Goal: Task Accomplishment & Management: Use online tool/utility

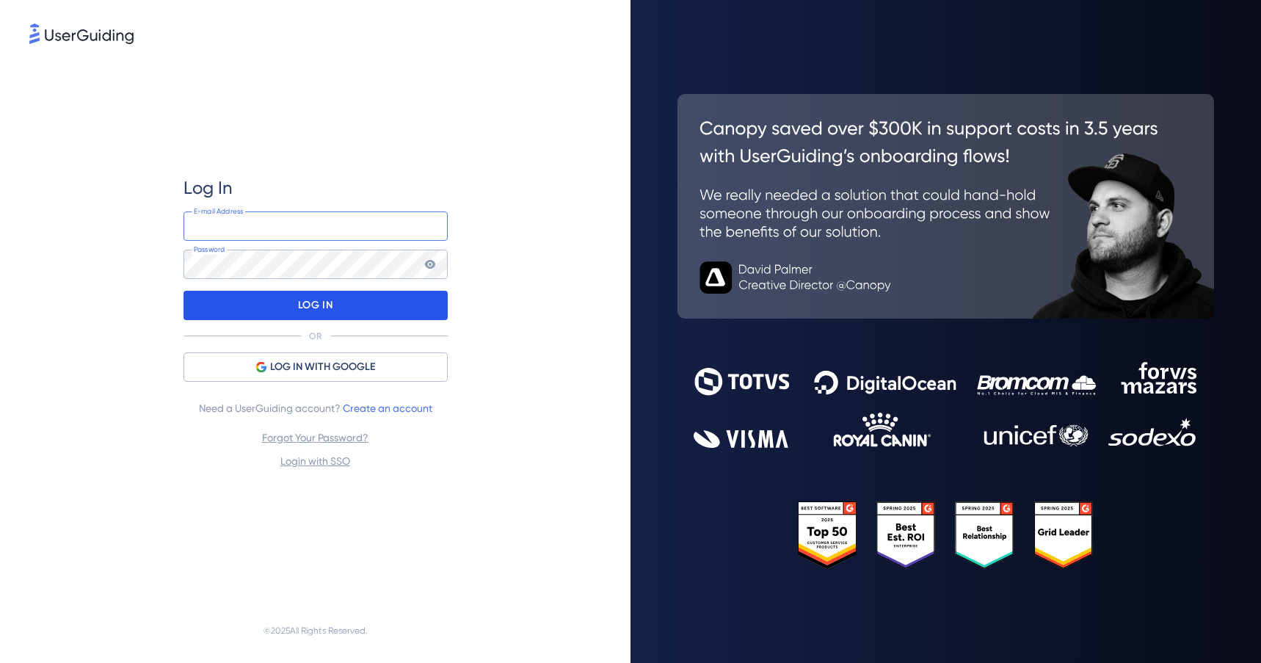
type input "lbp@autorola.com"
click at [230, 299] on div "LOG IN" at bounding box center [316, 305] width 264 height 29
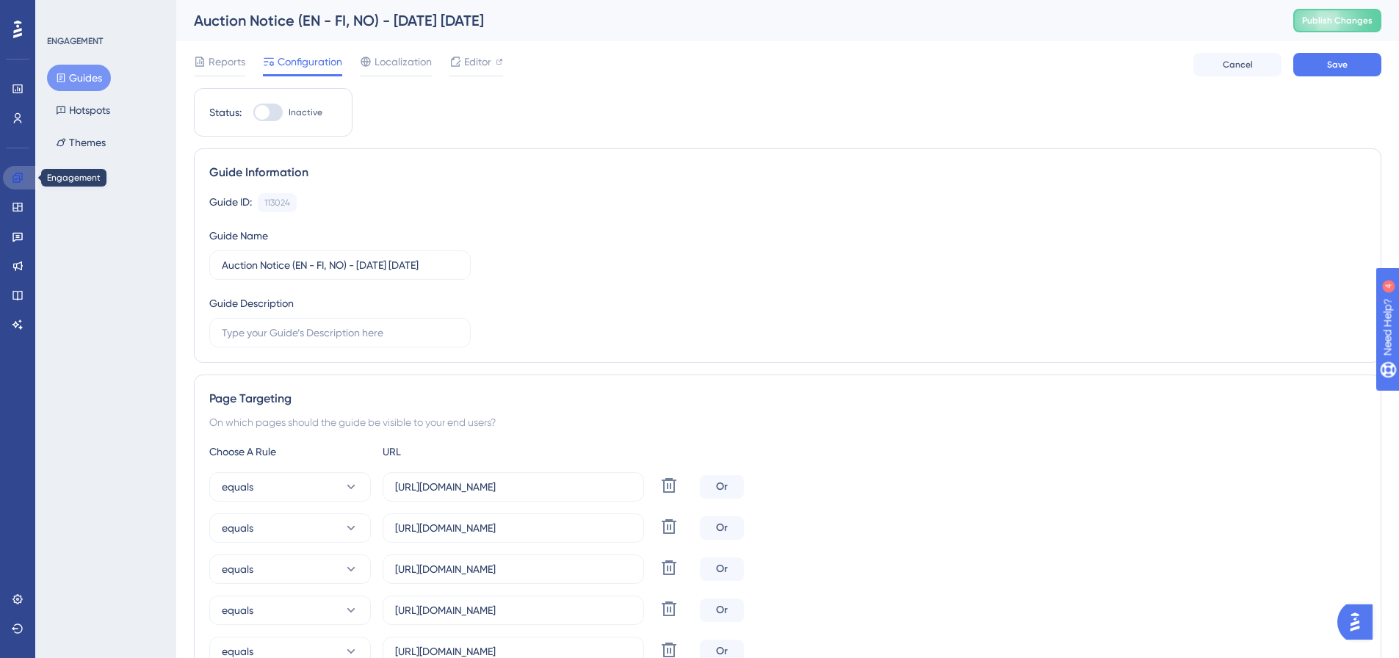
click at [22, 183] on icon at bounding box center [18, 178] width 12 height 12
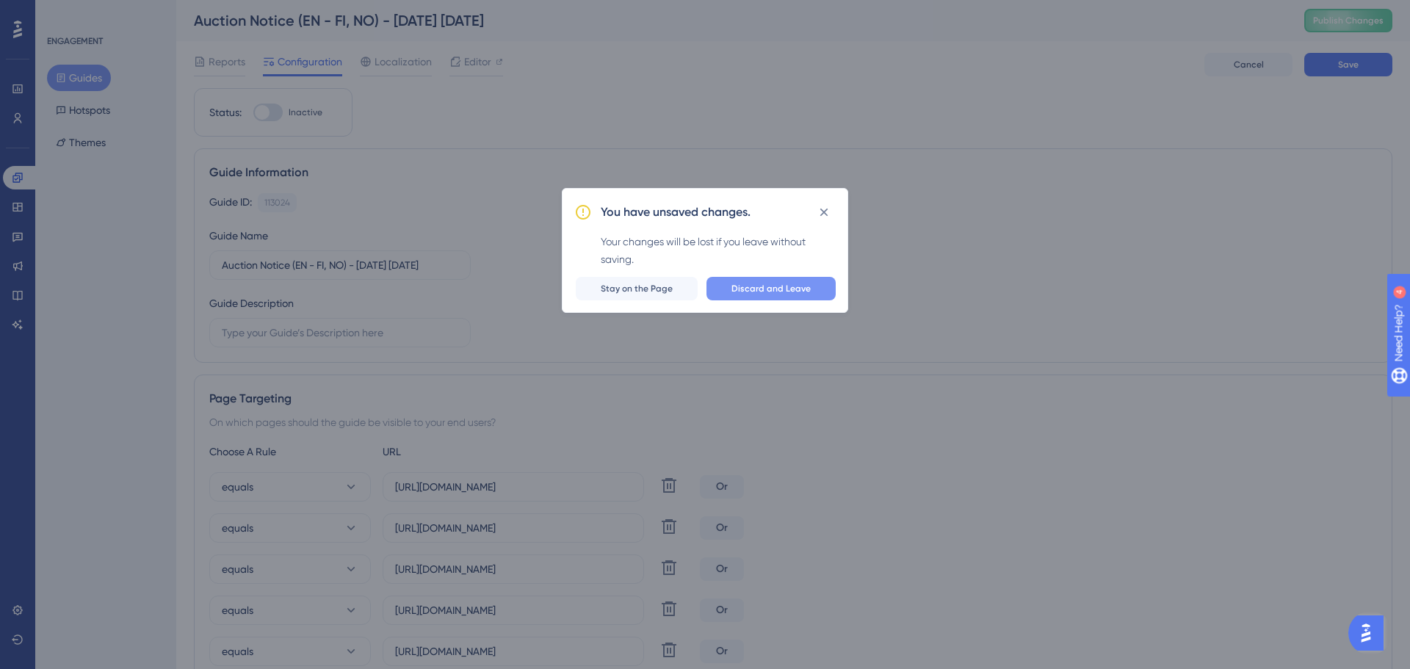
click at [765, 285] on span "Discard and Leave" at bounding box center [770, 289] width 79 height 12
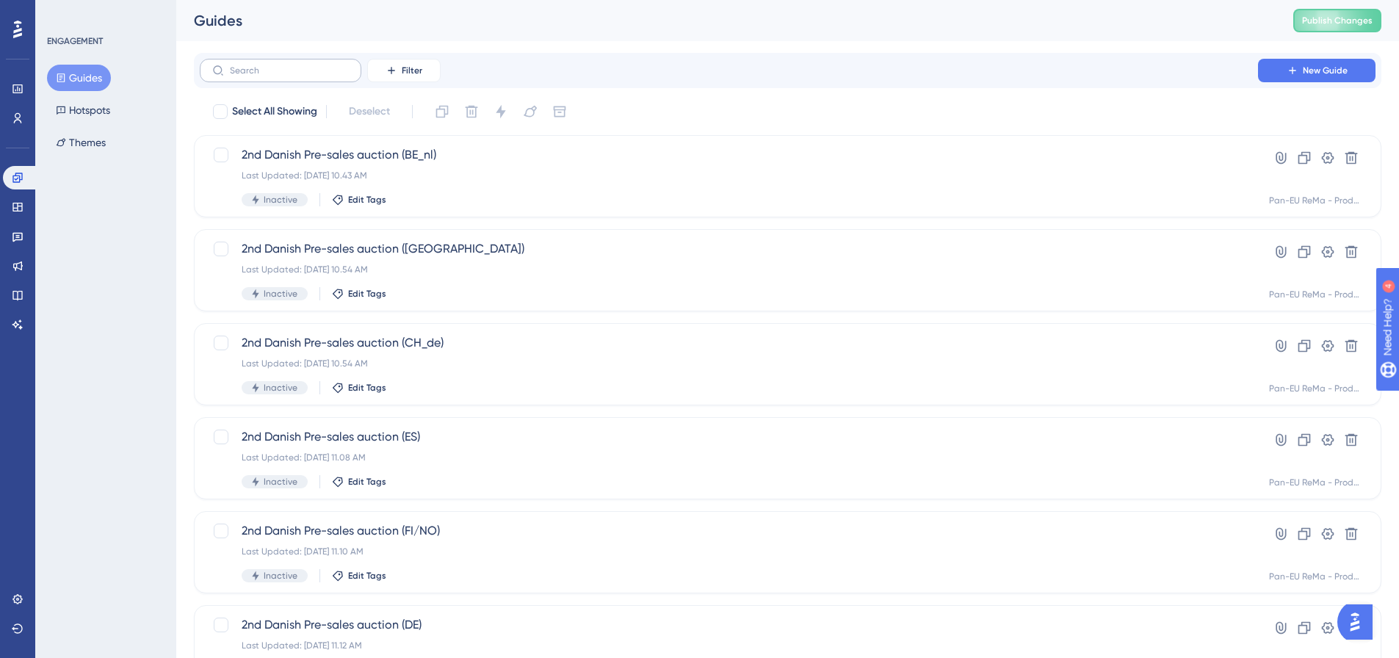
click at [288, 79] on label at bounding box center [281, 70] width 162 height 23
click at [288, 76] on input "text" at bounding box center [289, 70] width 119 height 10
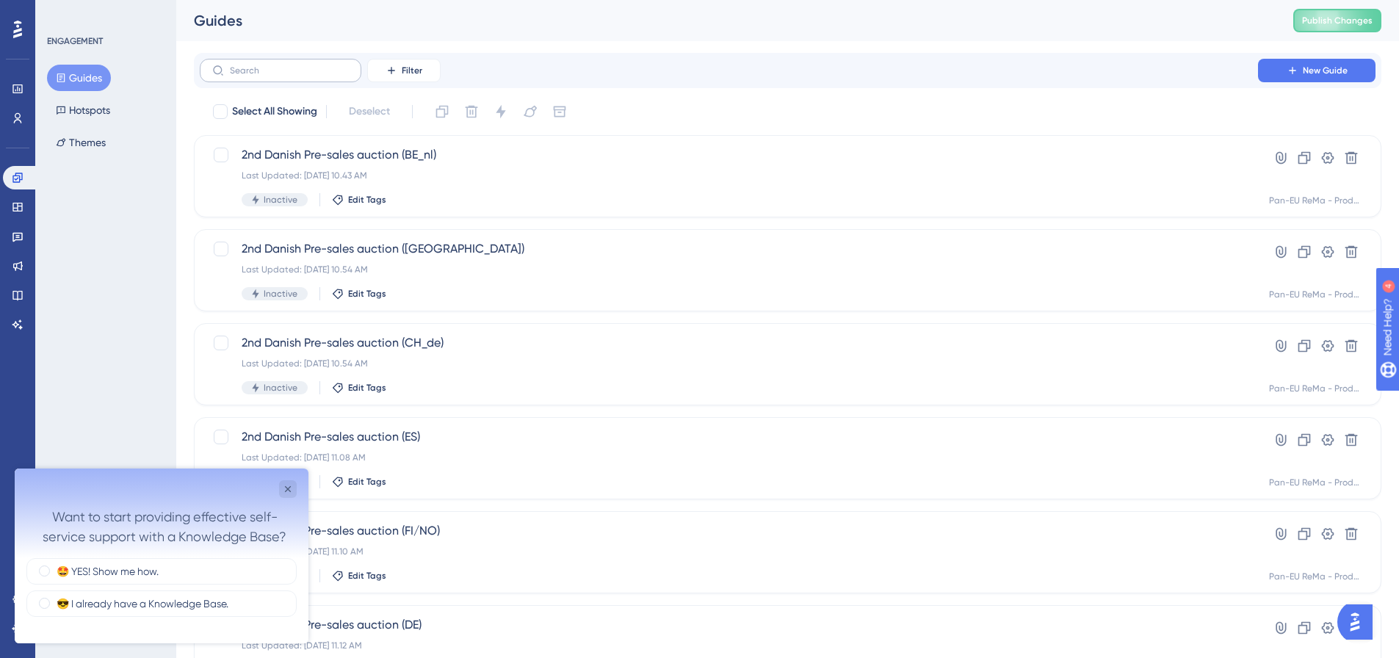
click at [288, 79] on label at bounding box center [281, 70] width 162 height 23
click at [288, 76] on input "text" at bounding box center [289, 70] width 119 height 10
click at [287, 487] on icon "Close survey" at bounding box center [288, 489] width 12 height 12
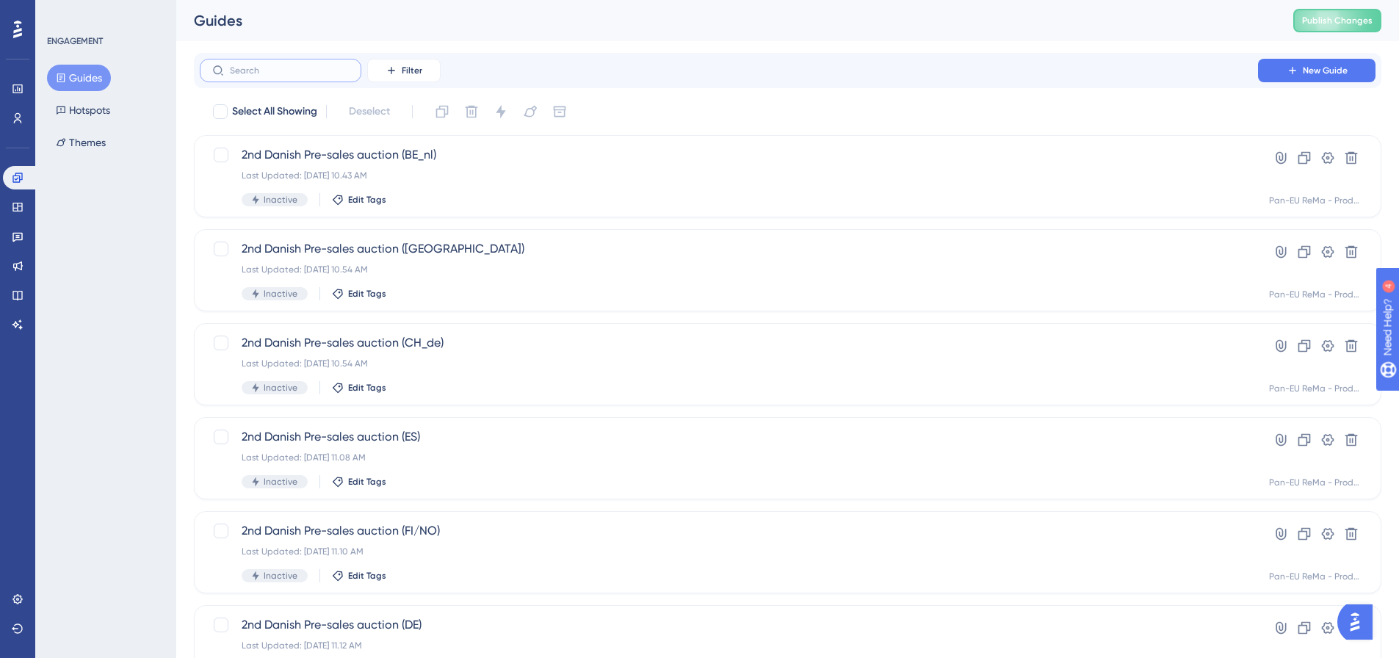
click at [264, 75] on input "text" at bounding box center [289, 70] width 119 height 10
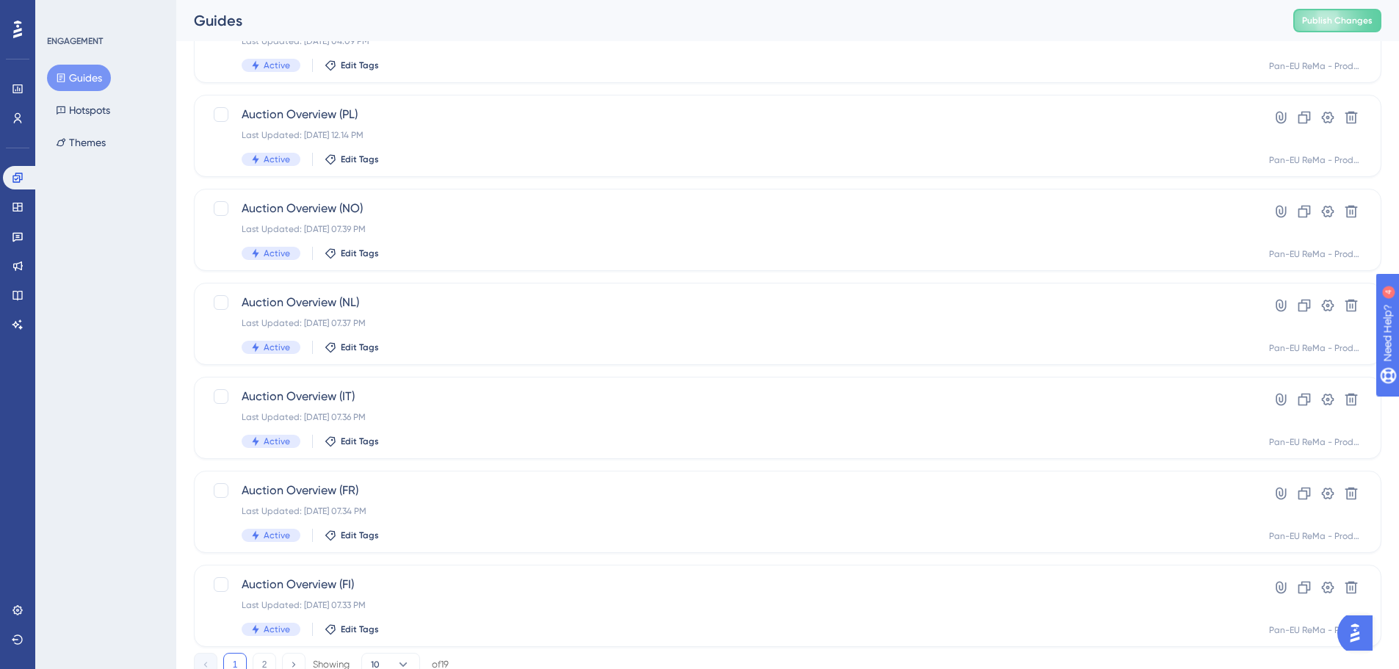
scroll to position [471, 0]
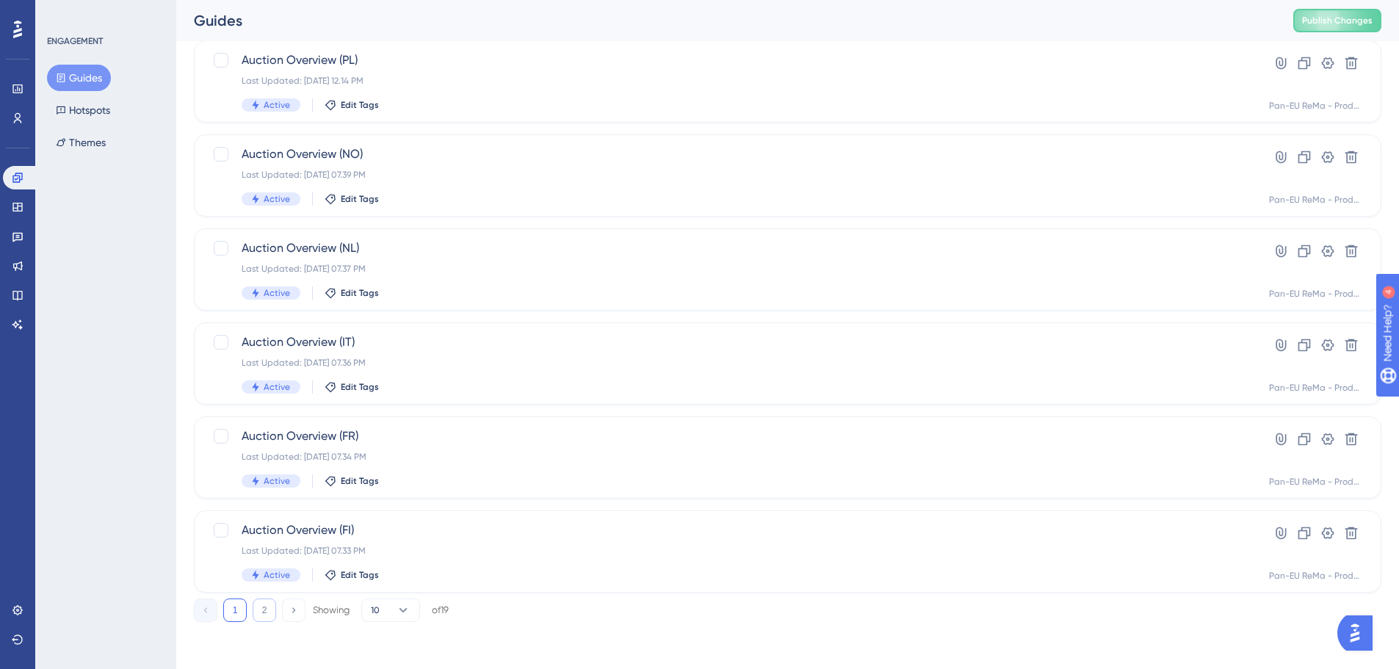
type input "auction over"
click at [265, 604] on button "2" at bounding box center [264, 609] width 23 height 23
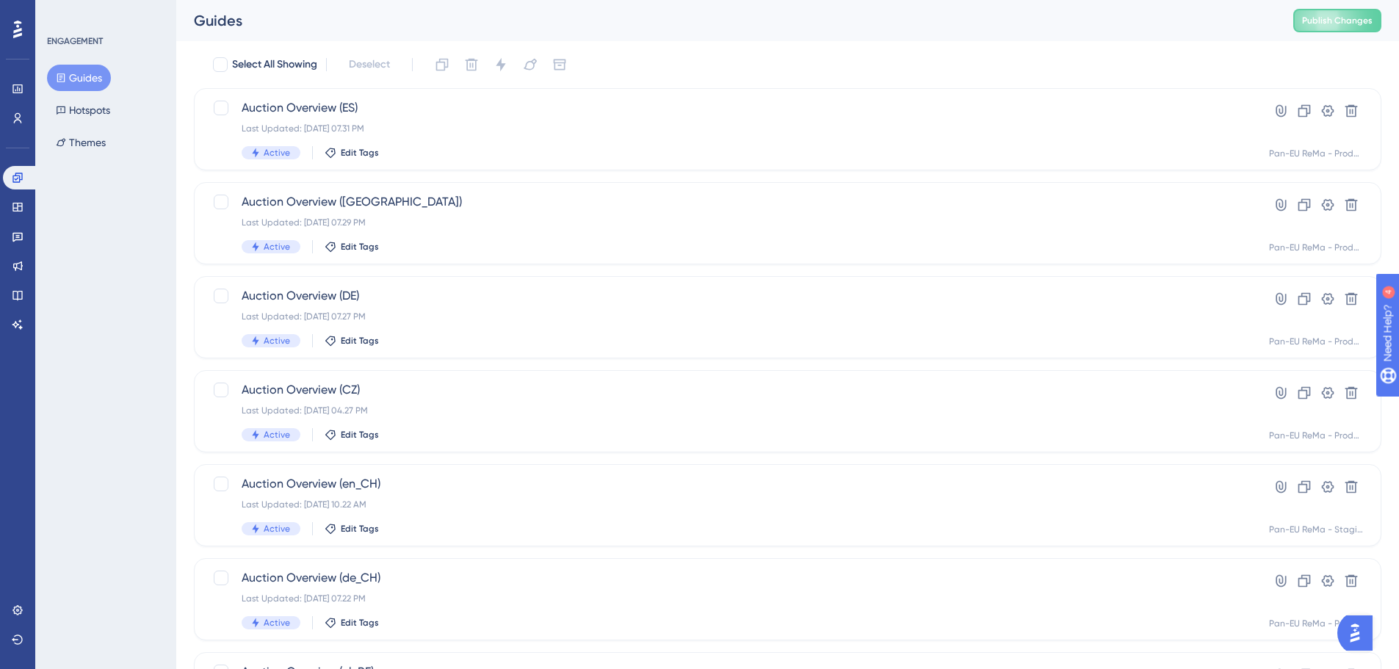
scroll to position [46, 0]
click at [377, 224] on div "Last Updated: 26. apr. 2023 07.29 PM" at bounding box center [729, 223] width 974 height 12
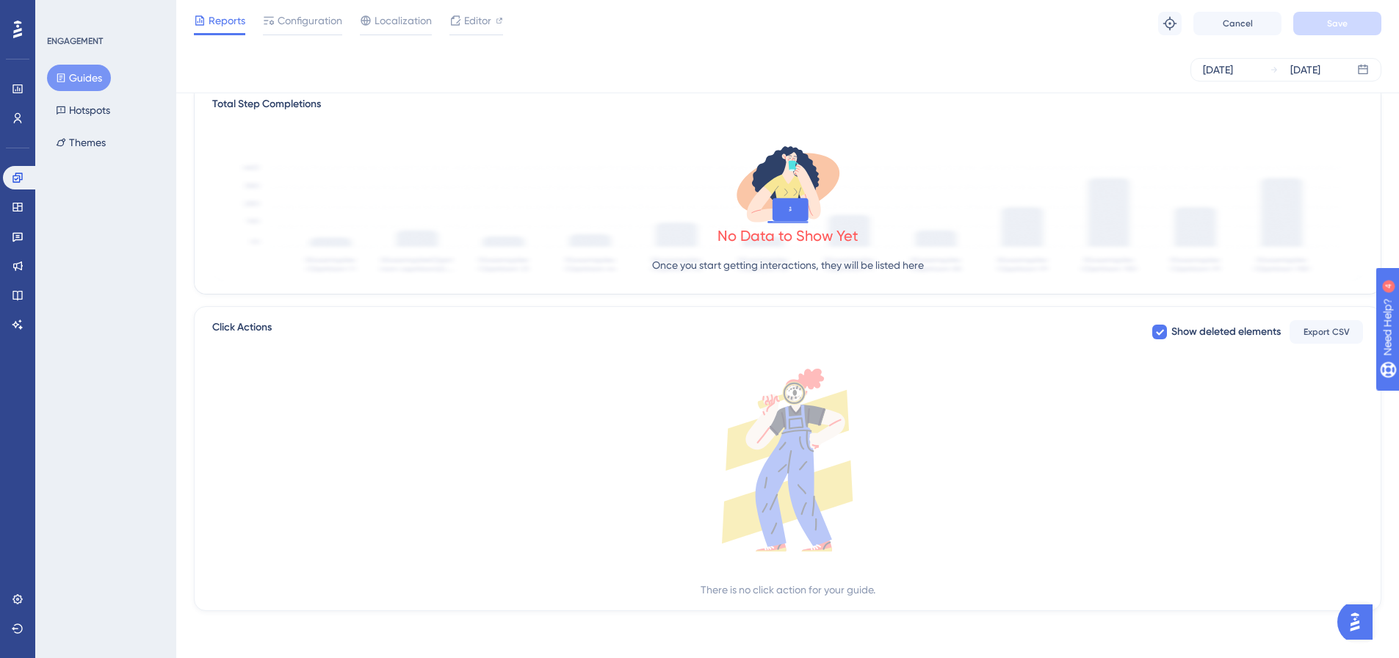
scroll to position [366, 0]
click at [470, 20] on span "Editor" at bounding box center [477, 21] width 27 height 18
